Goal: Information Seeking & Learning: Learn about a topic

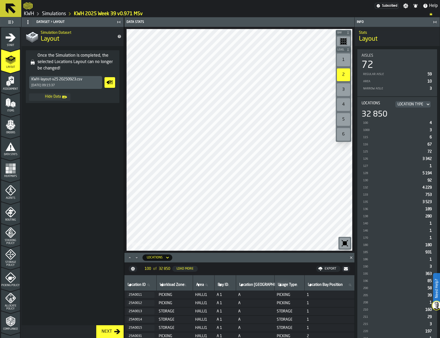
click at [347, 241] on icon "button-toolbar-undefined" at bounding box center [345, 243] width 9 height 9
click at [119, 21] on icon "button-toggle-Close me" at bounding box center [119, 22] width 6 height 6
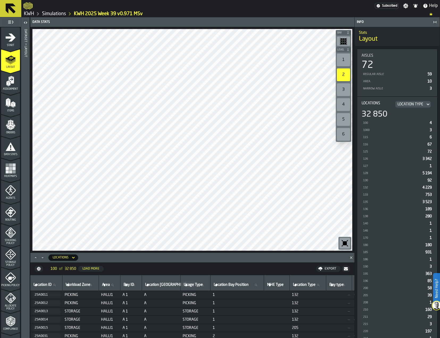
drag, startPoint x: 345, startPoint y: 59, endPoint x: 366, endPoint y: 96, distance: 42.2
click at [345, 59] on div "1" at bounding box center [343, 59] width 13 height 13
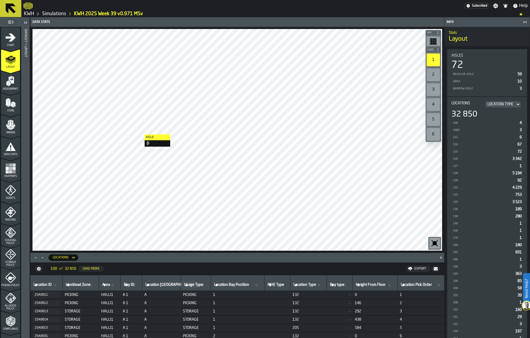
click at [139, 134] on div at bounding box center [236, 140] width 409 height 222
click at [282, 213] on div at bounding box center [236, 140] width 409 height 222
click at [433, 73] on div "2" at bounding box center [432, 74] width 13 height 13
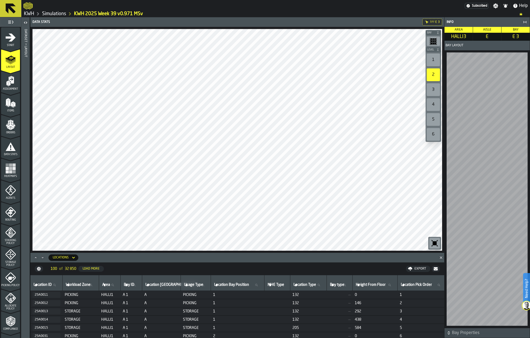
click at [440, 21] on icon "button-toggle-Close me" at bounding box center [524, 22] width 6 height 6
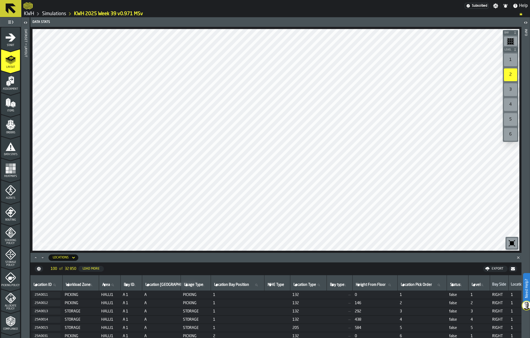
click at [9, 10] on icon at bounding box center [10, 8] width 13 height 13
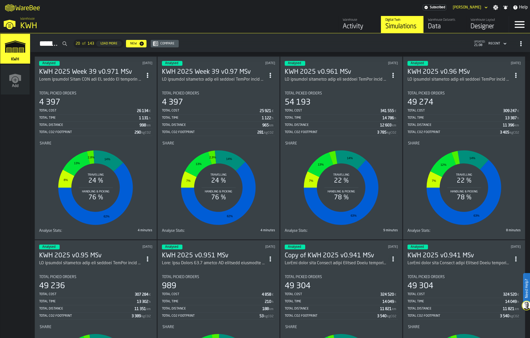
click at [381, 110] on div "341 555" at bounding box center [387, 111] width 14 height 4
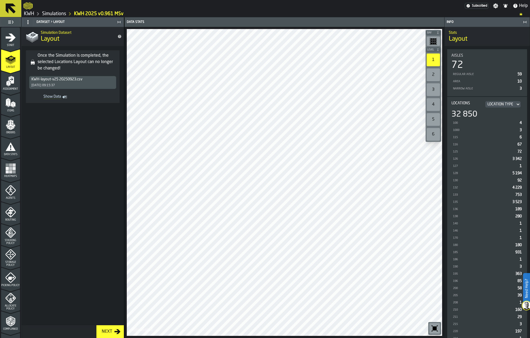
click at [13, 127] on polygon "menu Orders" at bounding box center [12, 128] width 3 height 3
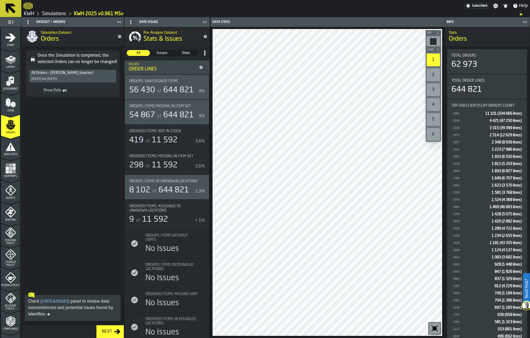
click at [14, 146] on icon "menu Data Stats" at bounding box center [10, 146] width 11 height 11
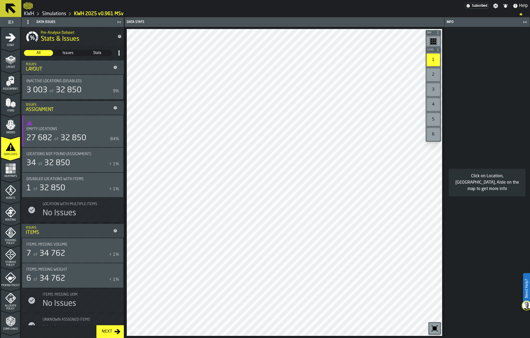
click at [12, 168] on rect "menu Heatmaps" at bounding box center [13, 168] width 3 height 3
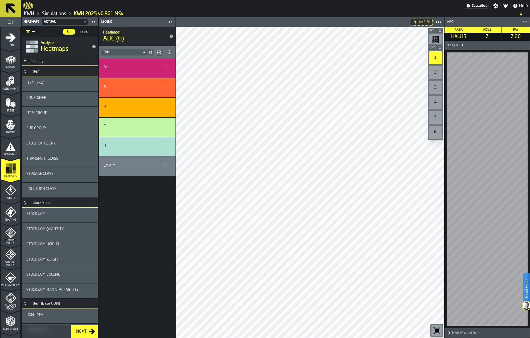
click at [130, 146] on div "D" at bounding box center [136, 146] width 65 height 4
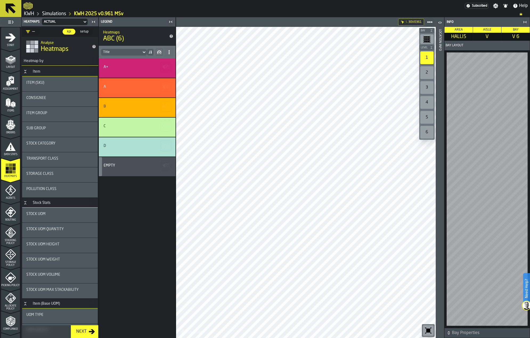
click at [165, 164] on icon "button-" at bounding box center [165, 165] width 6 height 4
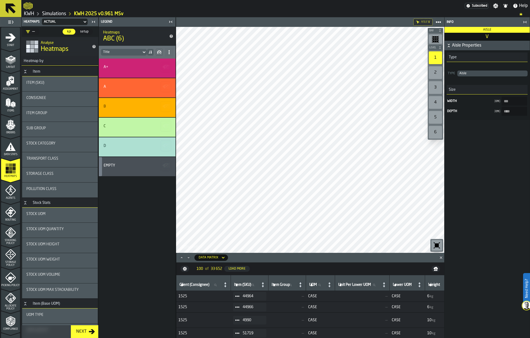
drag, startPoint x: 142, startPoint y: 164, endPoint x: 131, endPoint y: 189, distance: 26.7
click at [133, 190] on div "A+ A B C D Empty" at bounding box center [137, 198] width 77 height 279
click at [134, 164] on div "Empty" at bounding box center [136, 165] width 65 height 4
click at [440, 257] on polygon "Close" at bounding box center [440, 257] width 2 height 2
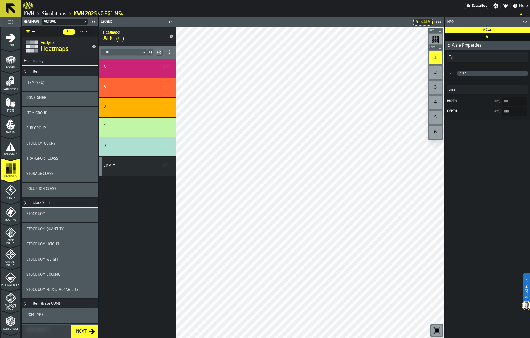
click at [440, 181] on main "Aisle Properties Type Type Aisle Size Width ( cm ) *** Depth ( cm ) ****" at bounding box center [486, 189] width 85 height 297
